Goal: Check status: Check status

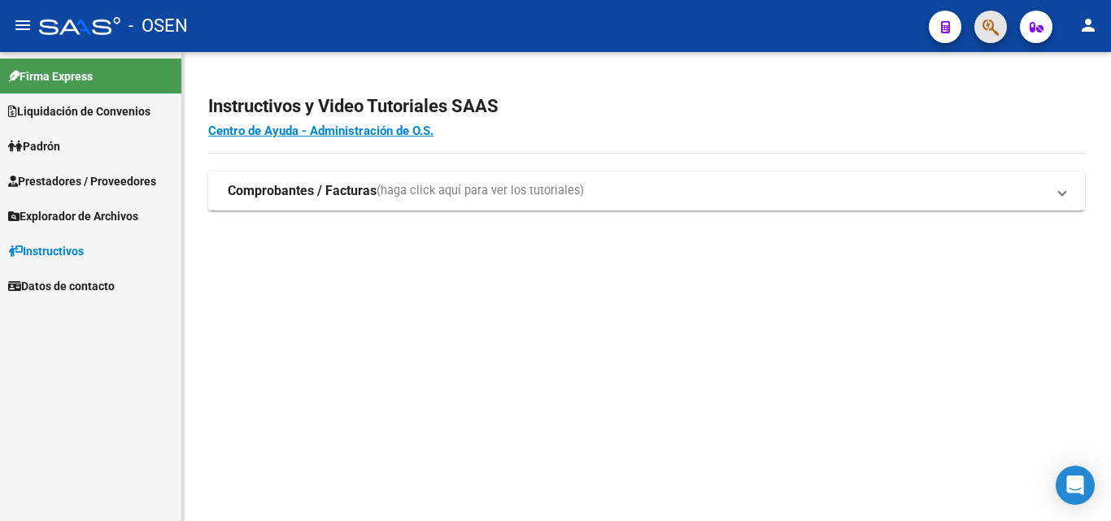
click at [993, 15] on span "button" at bounding box center [990, 27] width 16 height 33
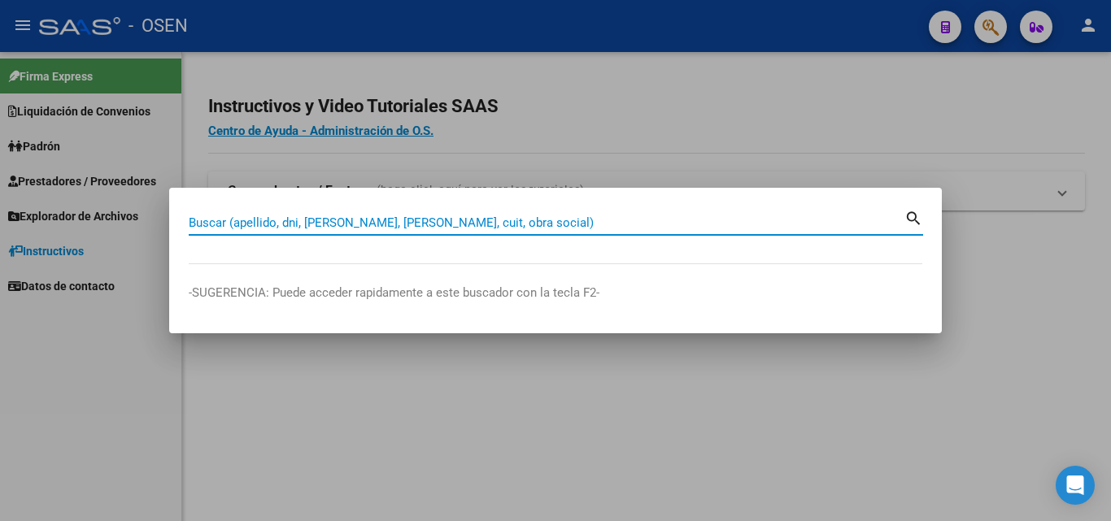
paste input "23272367809"
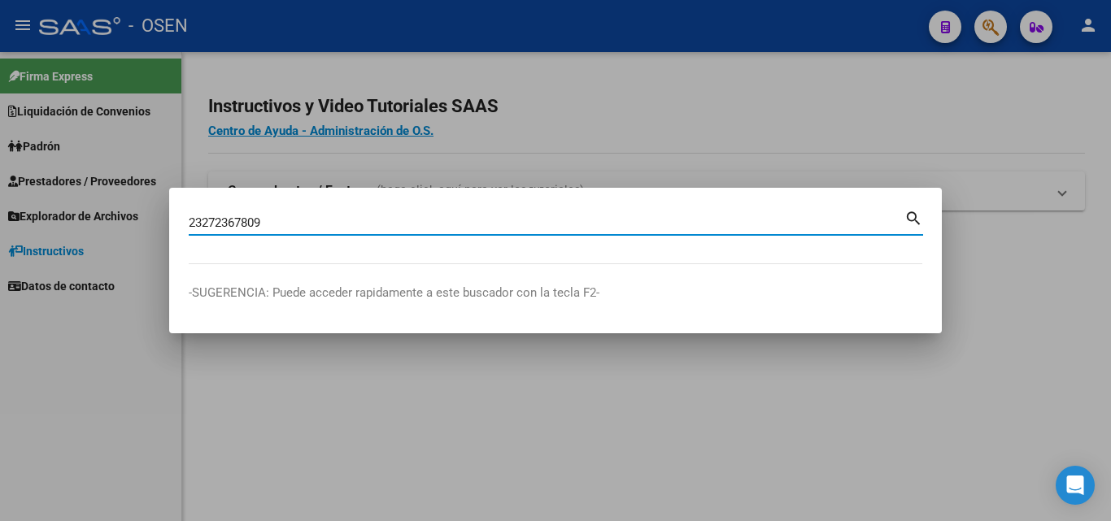
type input "23272367809"
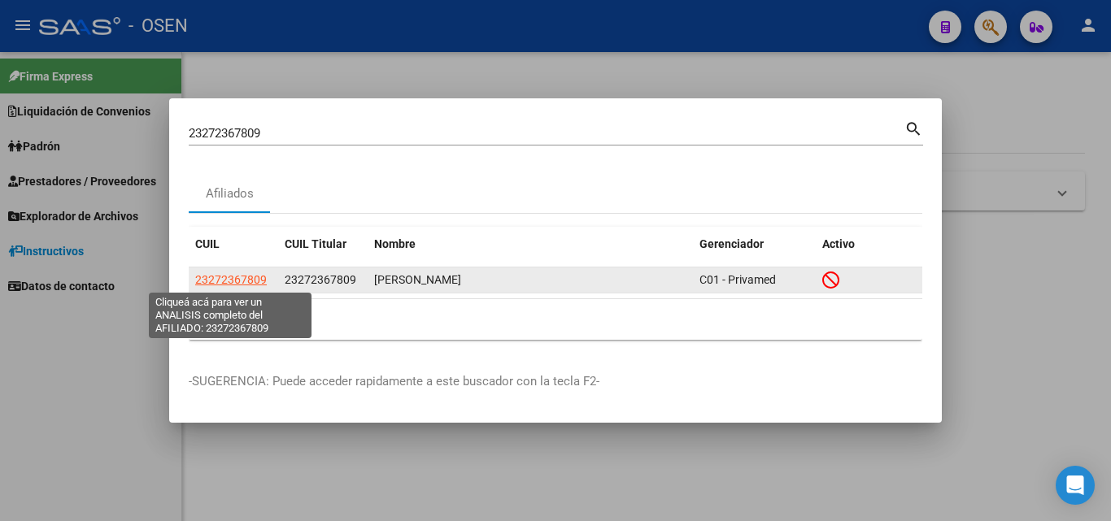
click at [248, 280] on span "23272367809" at bounding box center [231, 279] width 72 height 13
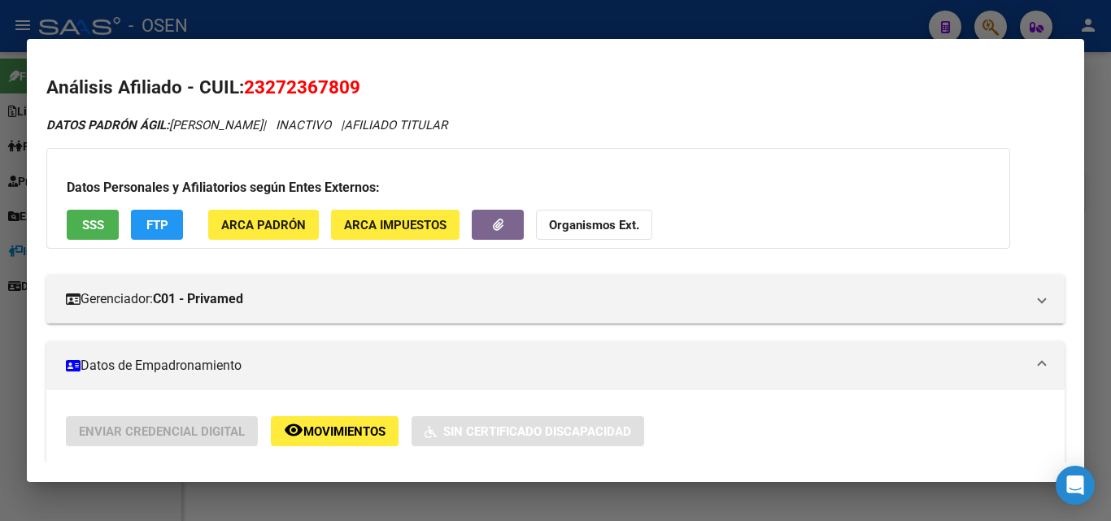
scroll to position [163, 0]
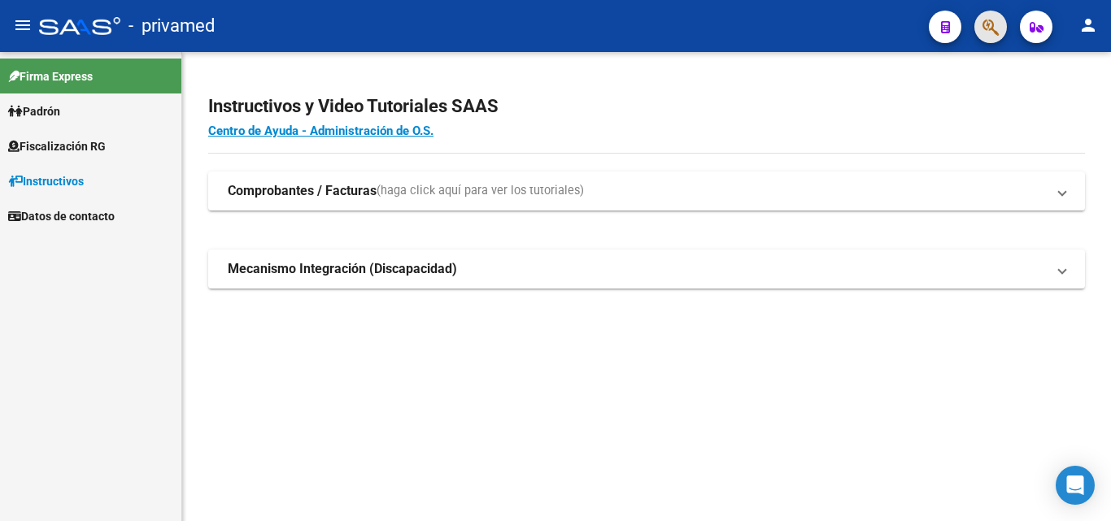
click at [980, 33] on button "button" at bounding box center [990, 27] width 33 height 33
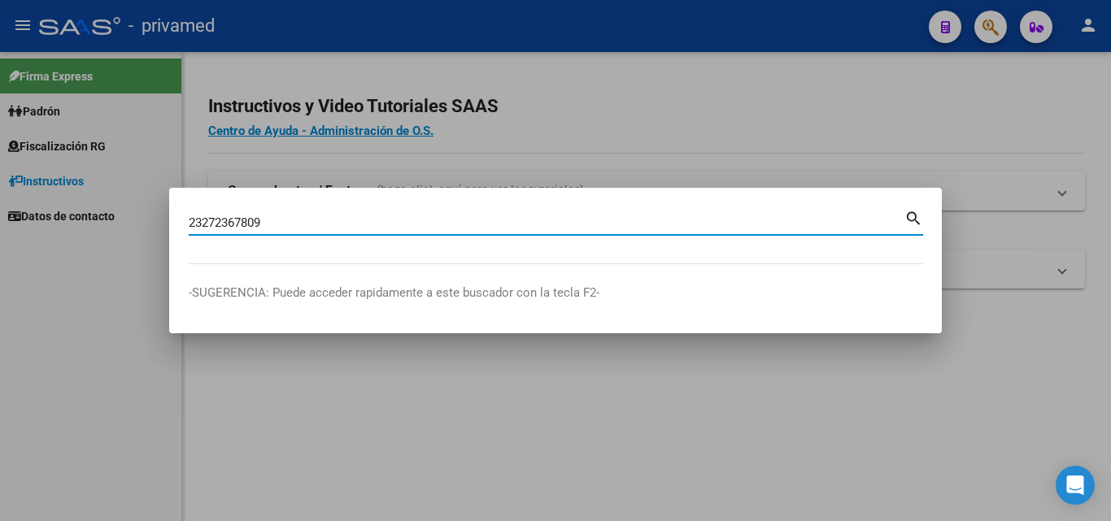
type input "23272367809"
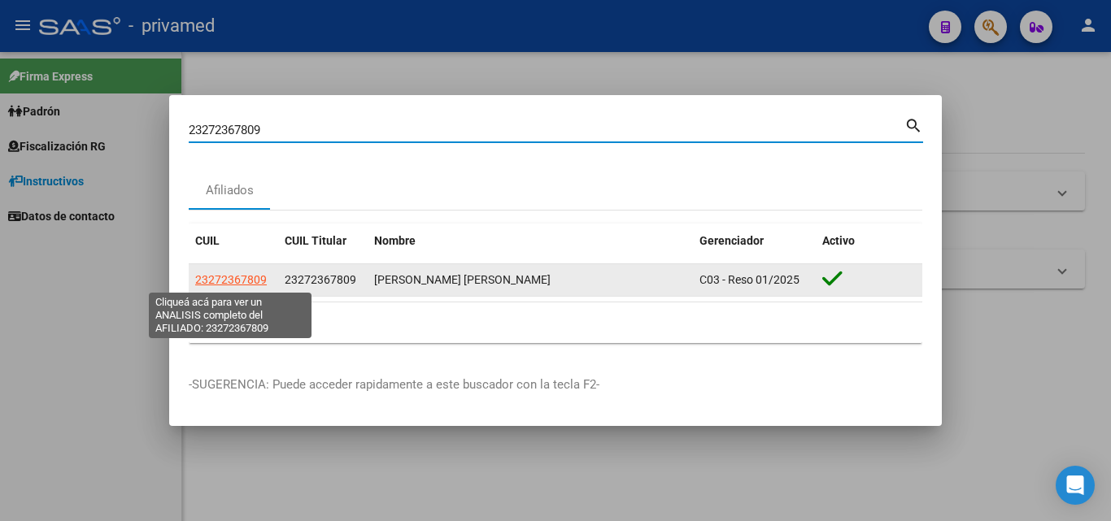
click at [249, 282] on span "23272367809" at bounding box center [231, 279] width 72 height 13
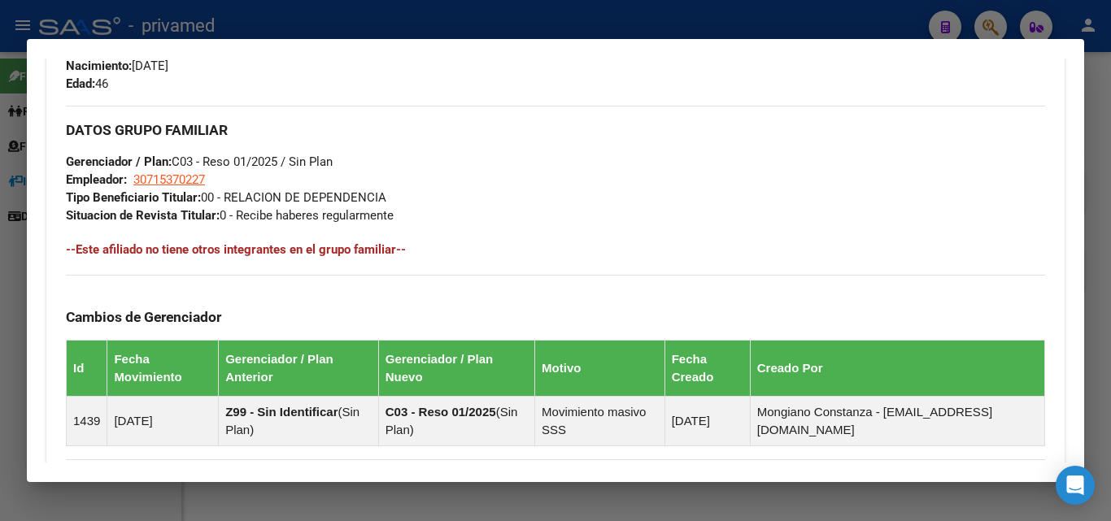
scroll to position [968, 0]
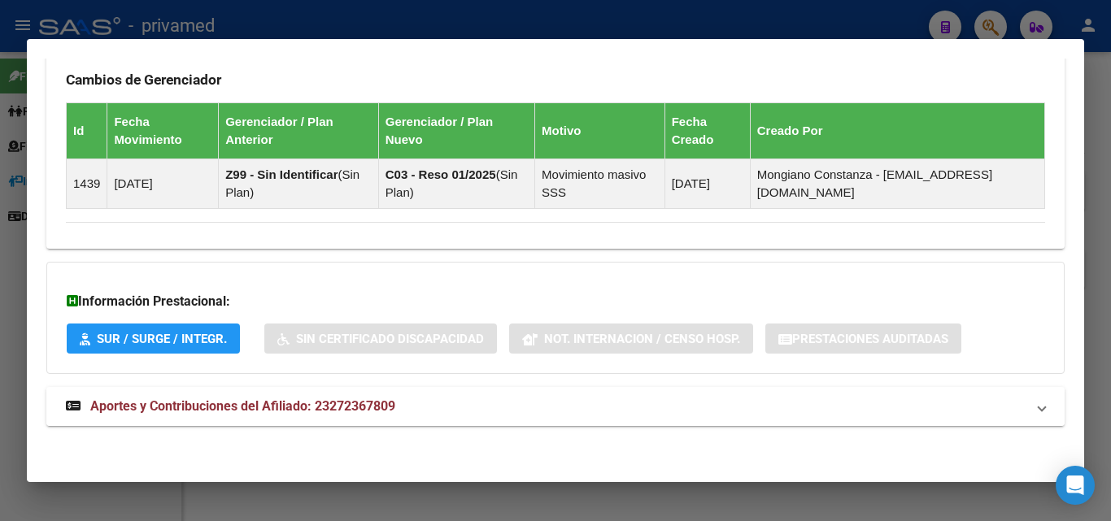
click at [605, 407] on mat-panel-title "Aportes y Contribuciones del Afiliado: 23272367809" at bounding box center [545, 407] width 959 height 20
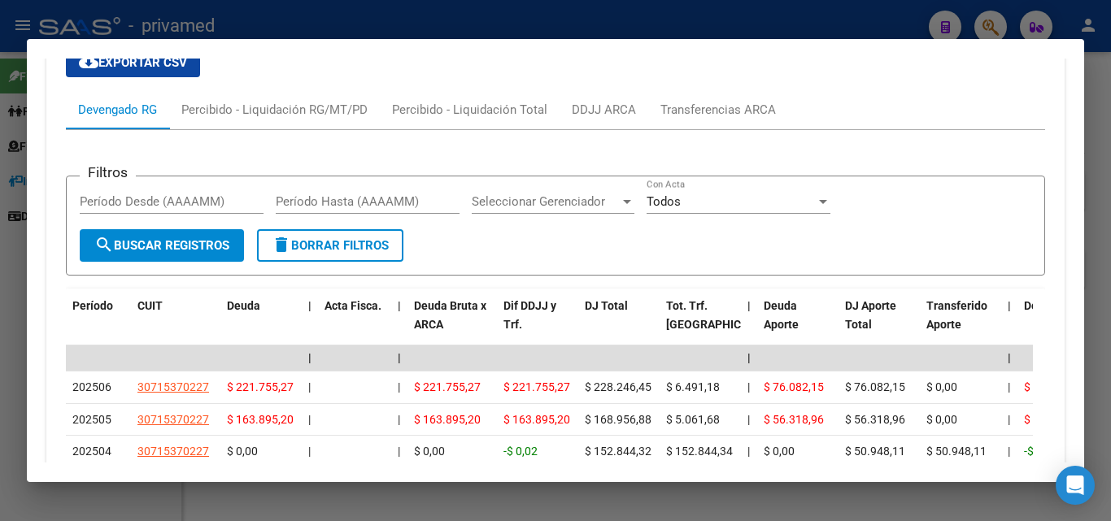
scroll to position [1375, 0]
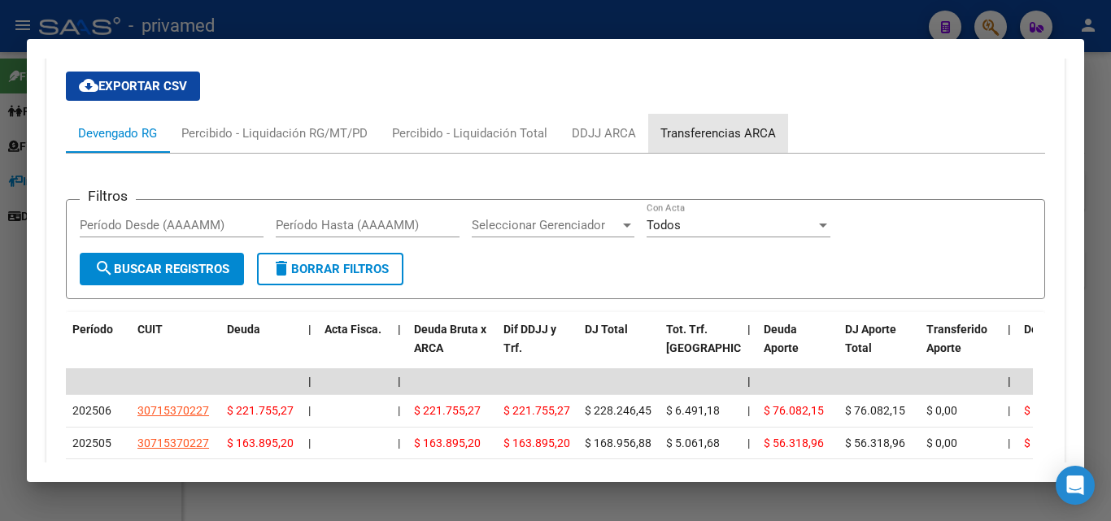
click at [689, 124] on div "Transferencias ARCA" at bounding box center [718, 133] width 140 height 39
